Goal: Entertainment & Leisure: Consume media (video, audio)

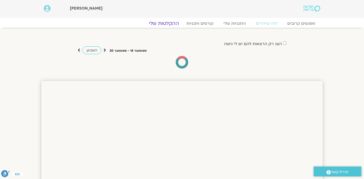
click at [167, 23] on link "ההקלטות שלי" at bounding box center [164, 23] width 42 height 6
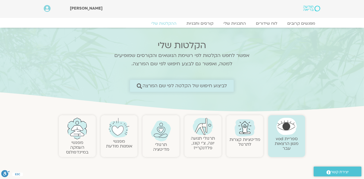
click at [184, 84] on span "לביצוע חיפוש של הקלטה לפי שם המרצה" at bounding box center [185, 85] width 85 height 5
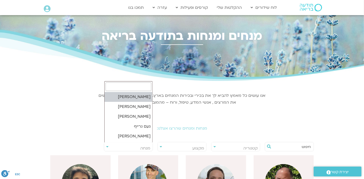
click at [136, 146] on span "מנחה" at bounding box center [128, 148] width 48 height 12
click at [143, 86] on input "search" at bounding box center [129, 86] width 46 height 9
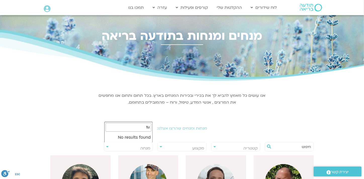
type input "t"
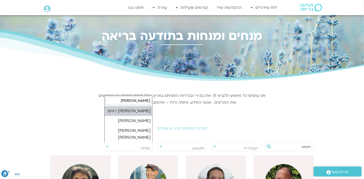
type input "אורנה"
select select "*****"
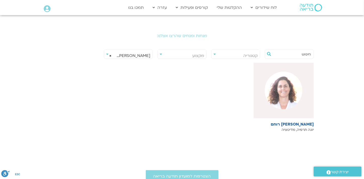
scroll to position [94, 0]
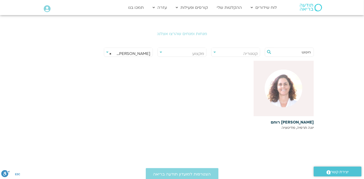
click at [295, 121] on h6 "אורנה סמלסון רוחם" at bounding box center [284, 122] width 60 height 5
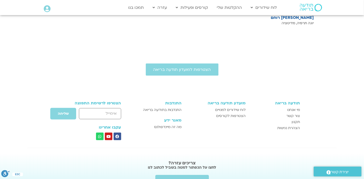
scroll to position [220, 0]
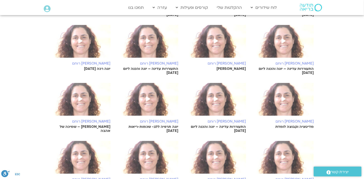
scroll to position [189, 0]
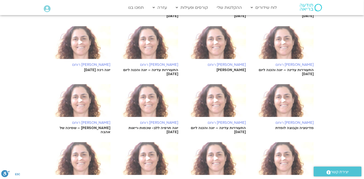
click at [81, 98] on icon at bounding box center [81, 100] width 4 height 5
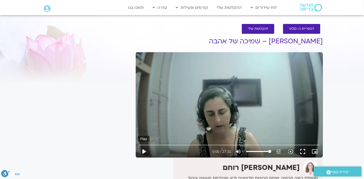
click at [145, 151] on button "play_arrow" at bounding box center [144, 151] width 12 height 12
click at [139, 144] on div "Skip Ad 13:31 pause 1:04 / 27:31 volume_up Mute tune Resolution Auto 720p slow_…" at bounding box center [229, 149] width 183 height 16
click at [142, 144] on input "Seek" at bounding box center [229, 144] width 180 height 3
click at [143, 150] on button "pause" at bounding box center [144, 151] width 12 height 12
click at [143, 150] on button "play_arrow" at bounding box center [144, 151] width 12 height 12
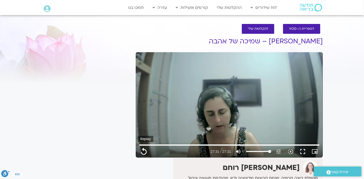
type input "1651.64"
